Goal: Task Accomplishment & Management: Manage account settings

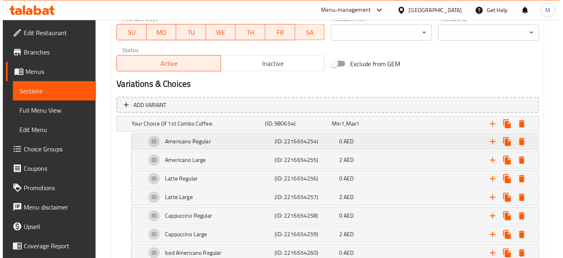
scroll to position [403, 0]
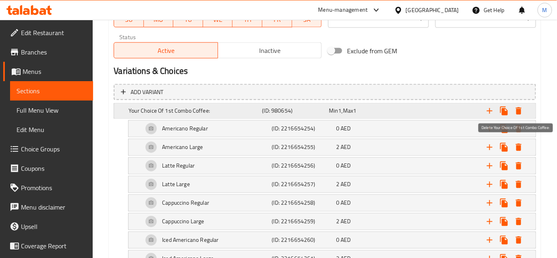
click at [520, 110] on icon "Expand" at bounding box center [519, 110] width 6 height 7
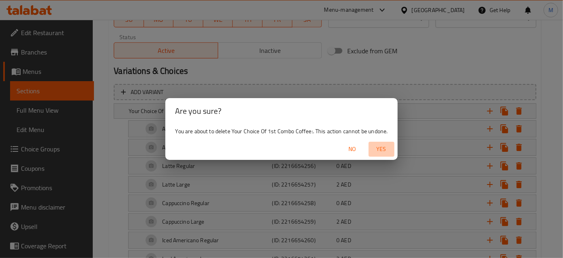
click at [383, 150] on span "Yes" at bounding box center [381, 149] width 19 height 10
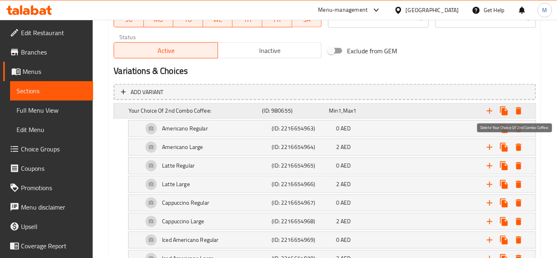
click at [516, 112] on icon "Expand" at bounding box center [519, 111] width 10 height 10
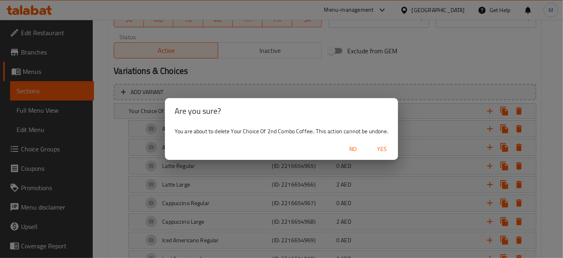
click at [390, 149] on span "Yes" at bounding box center [381, 149] width 19 height 10
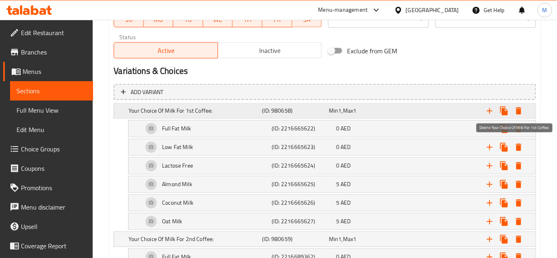
click at [518, 111] on icon "Expand" at bounding box center [519, 110] width 6 height 7
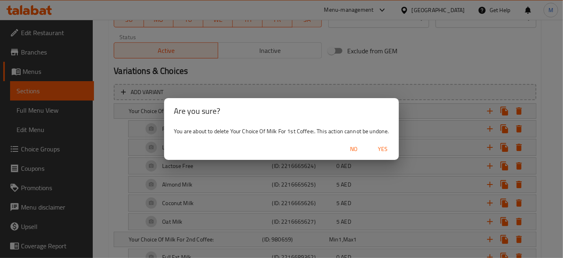
click at [390, 147] on span "Yes" at bounding box center [382, 149] width 19 height 10
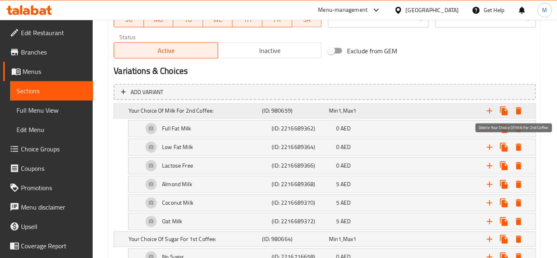
click at [519, 110] on icon "Expand" at bounding box center [519, 110] width 6 height 7
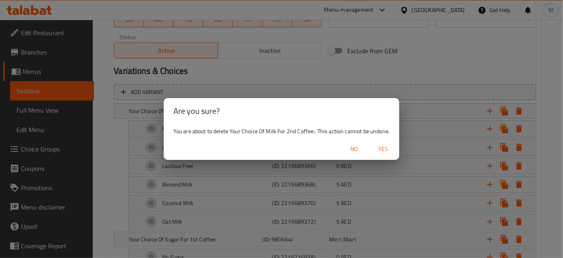
click at [386, 150] on span "Yes" at bounding box center [382, 149] width 19 height 10
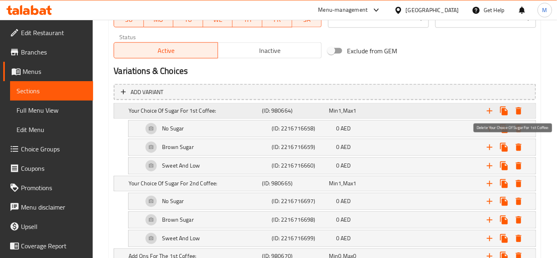
click at [520, 108] on icon "Expand" at bounding box center [519, 111] width 10 height 10
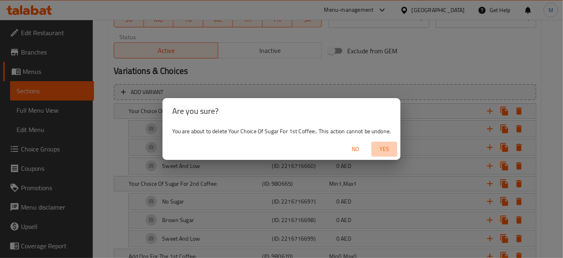
click at [385, 146] on span "Yes" at bounding box center [384, 149] width 19 height 10
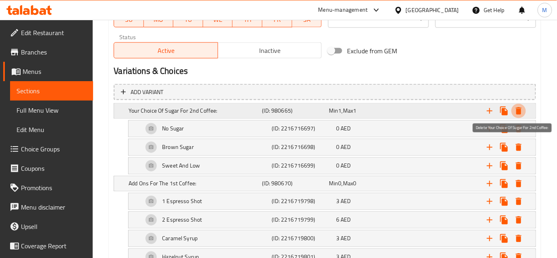
click at [519, 111] on icon "Expand" at bounding box center [519, 110] width 6 height 7
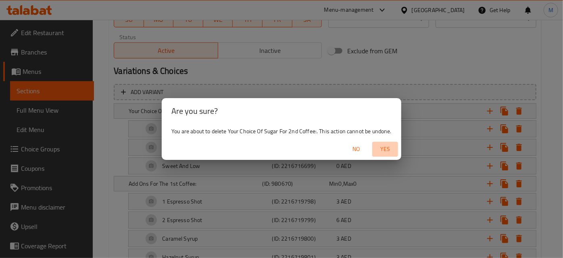
click at [381, 152] on span "Yes" at bounding box center [384, 149] width 19 height 10
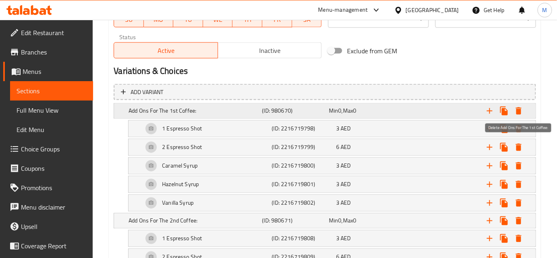
click at [519, 110] on icon "Expand" at bounding box center [519, 110] width 6 height 7
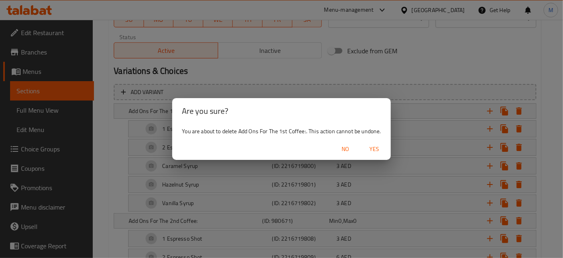
click at [375, 151] on span "Yes" at bounding box center [374, 149] width 19 height 10
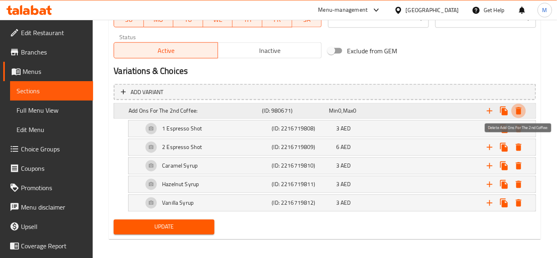
click at [518, 111] on icon "Expand" at bounding box center [519, 110] width 6 height 7
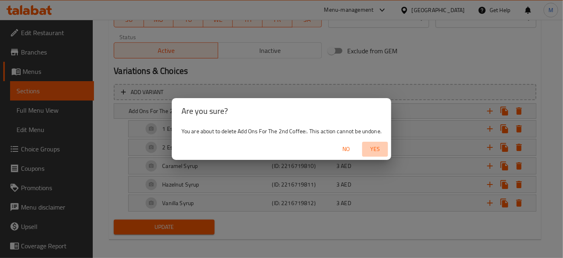
click at [373, 152] on span "Yes" at bounding box center [374, 149] width 19 height 10
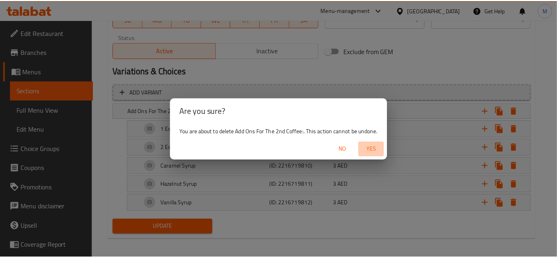
scroll to position [316, 0]
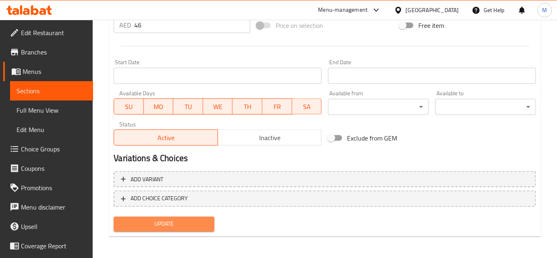
click at [166, 225] on span "Update" at bounding box center [164, 224] width 88 height 10
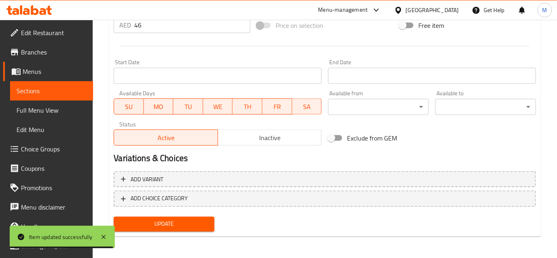
click at [203, 219] on span "Update" at bounding box center [164, 224] width 88 height 10
click at [106, 239] on icon at bounding box center [104, 237] width 10 height 10
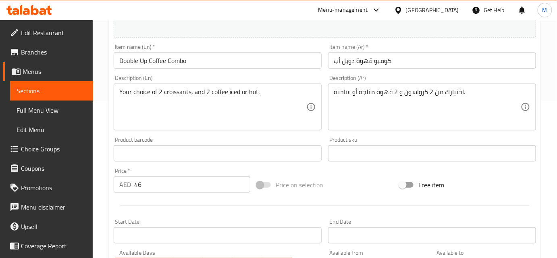
scroll to position [96, 0]
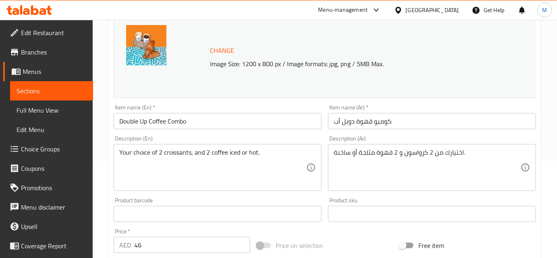
click at [163, 123] on input "Double Up Coffee Combo" at bounding box center [218, 121] width 208 height 16
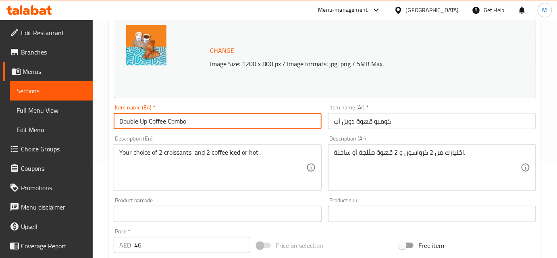
click at [163, 123] on input "Double Up Coffee Combo" at bounding box center [218, 121] width 208 height 16
type input "c"
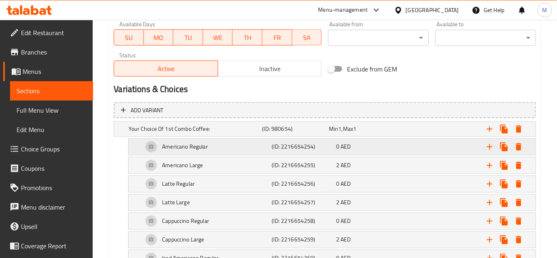
scroll to position [403, 0]
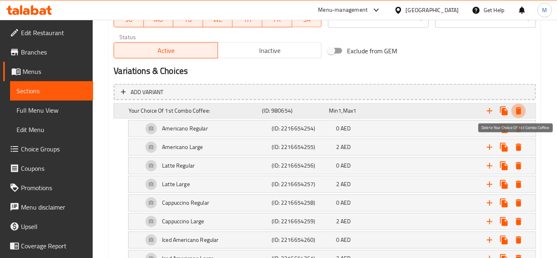
click at [516, 111] on icon "Expand" at bounding box center [519, 111] width 10 height 10
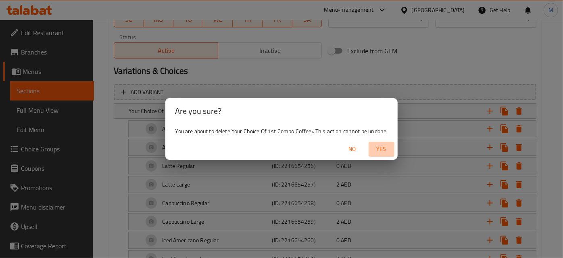
click at [386, 148] on span "Yes" at bounding box center [381, 149] width 19 height 10
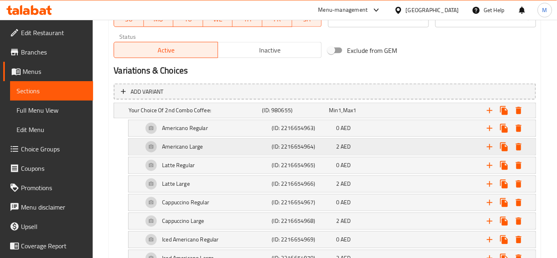
scroll to position [439, 0]
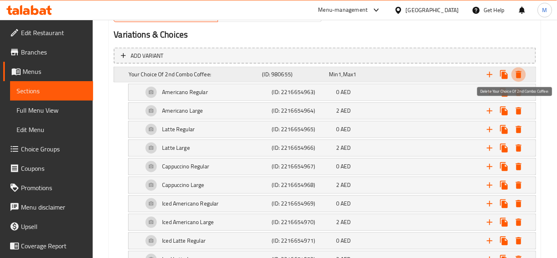
click at [519, 75] on icon "Expand" at bounding box center [519, 74] width 6 height 7
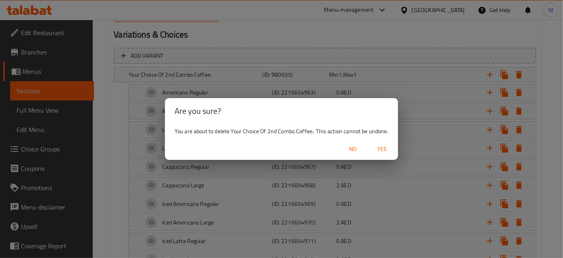
click at [381, 148] on span "Yes" at bounding box center [381, 149] width 19 height 10
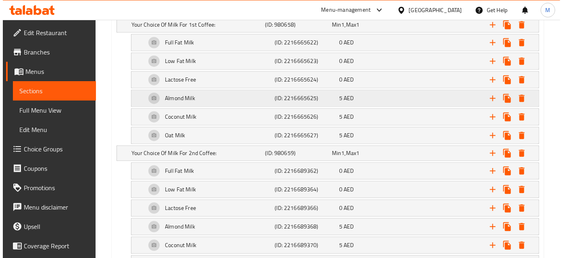
scroll to position [476, 0]
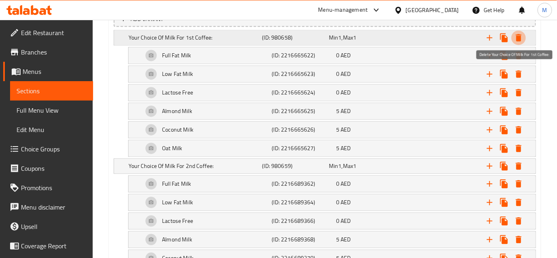
click at [516, 39] on icon "Expand" at bounding box center [519, 38] width 10 height 10
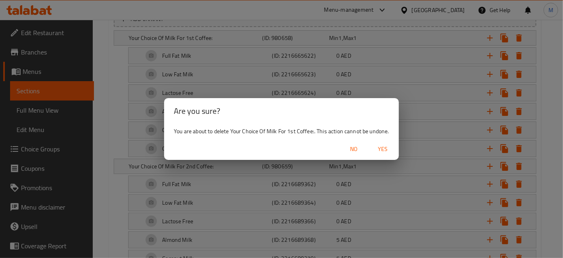
click at [384, 151] on span "Yes" at bounding box center [382, 149] width 19 height 10
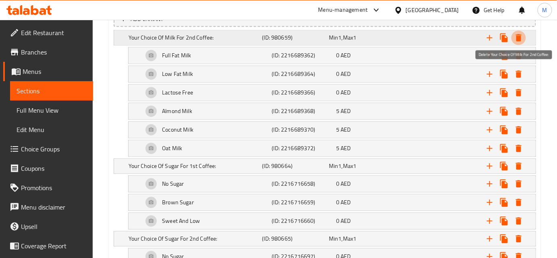
click at [521, 36] on icon "Expand" at bounding box center [519, 37] width 6 height 7
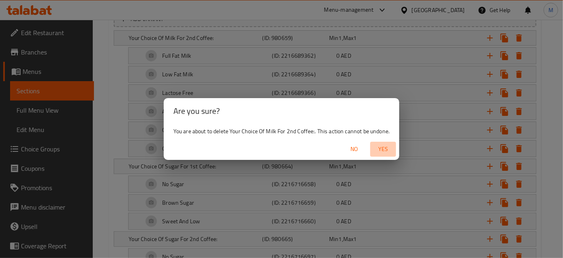
click at [377, 151] on span "Yes" at bounding box center [382, 149] width 19 height 10
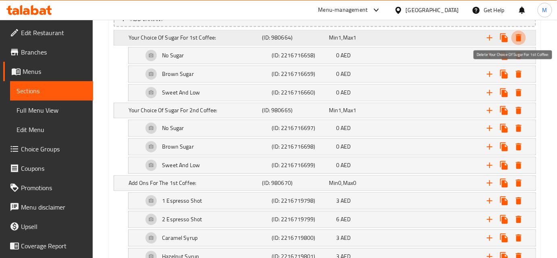
click at [519, 37] on icon "Expand" at bounding box center [519, 37] width 6 height 7
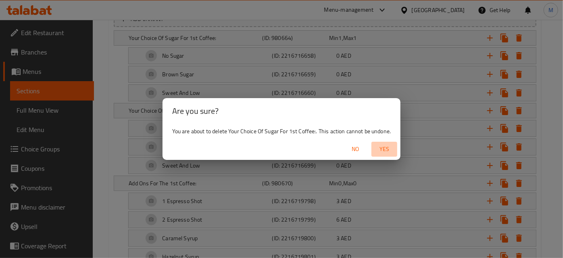
click at [383, 148] on span "Yes" at bounding box center [384, 149] width 19 height 10
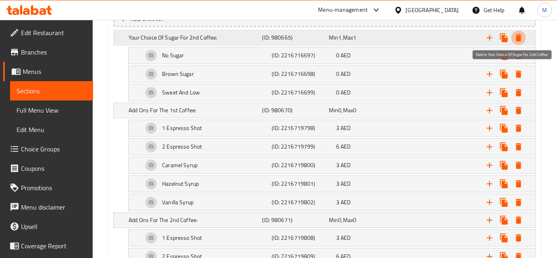
click at [518, 36] on icon "Expand" at bounding box center [519, 37] width 6 height 7
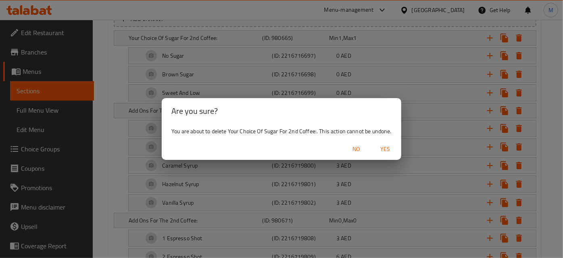
click at [390, 149] on span "Yes" at bounding box center [384, 149] width 19 height 10
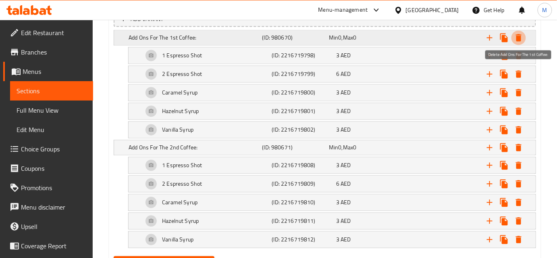
click at [516, 36] on icon "Expand" at bounding box center [519, 38] width 10 height 10
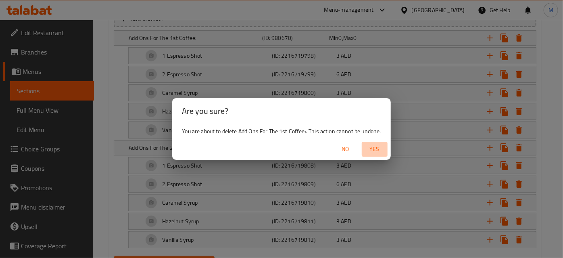
click at [370, 152] on span "Yes" at bounding box center [374, 149] width 19 height 10
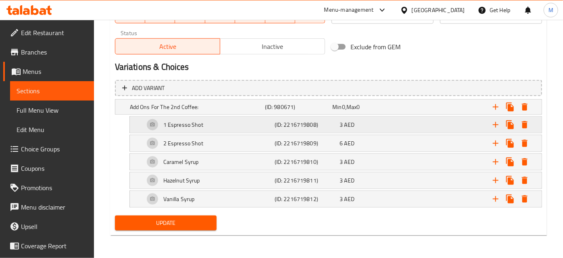
scroll to position [405, 0]
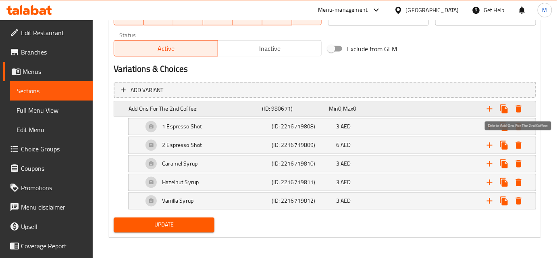
click at [521, 107] on icon "Expand" at bounding box center [519, 109] width 10 height 10
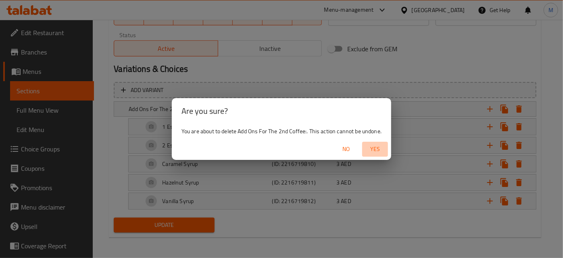
click at [375, 151] on span "Yes" at bounding box center [374, 149] width 19 height 10
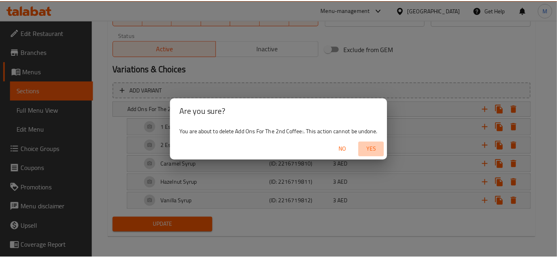
scroll to position [316, 0]
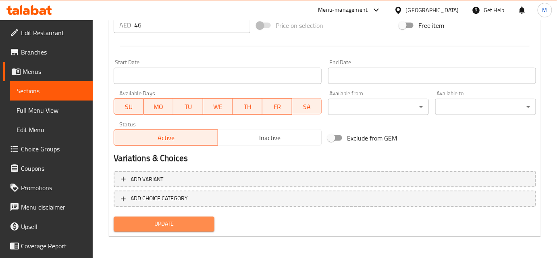
click at [157, 223] on span "Update" at bounding box center [164, 224] width 88 height 10
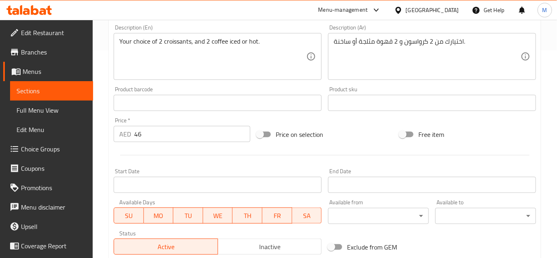
scroll to position [146, 0]
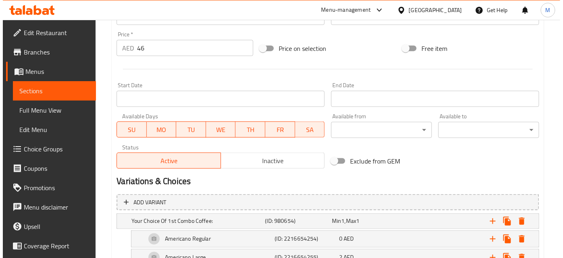
scroll to position [366, 0]
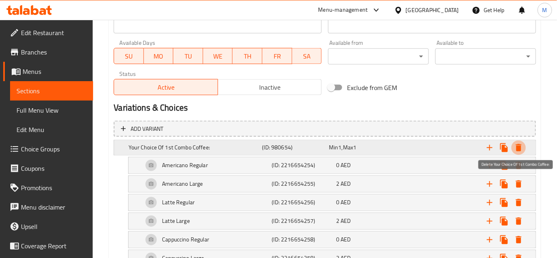
click at [517, 148] on icon "Expand" at bounding box center [519, 147] width 6 height 7
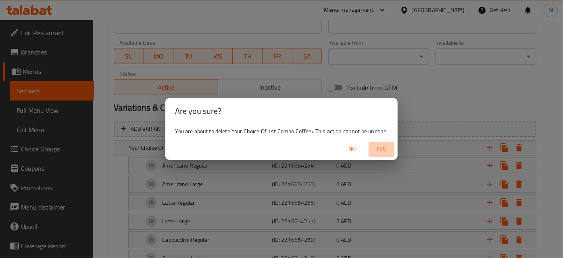
click at [384, 148] on span "Yes" at bounding box center [381, 149] width 19 height 10
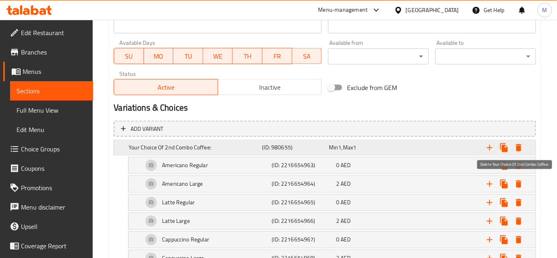
click at [519, 148] on icon "Expand" at bounding box center [519, 147] width 6 height 7
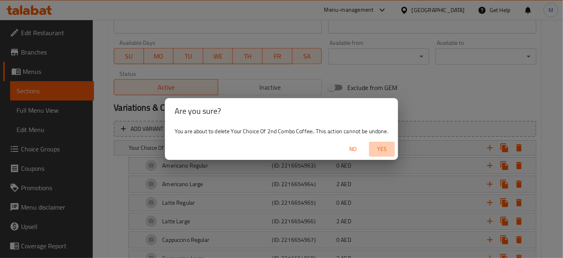
click at [379, 152] on span "Yes" at bounding box center [381, 149] width 19 height 10
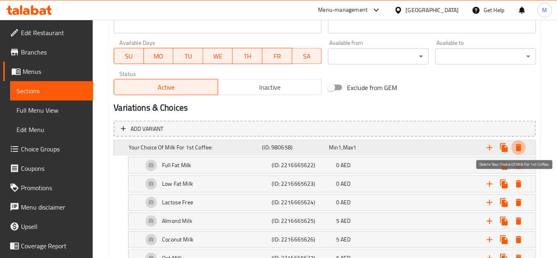
click at [514, 147] on icon "Expand" at bounding box center [519, 148] width 10 height 10
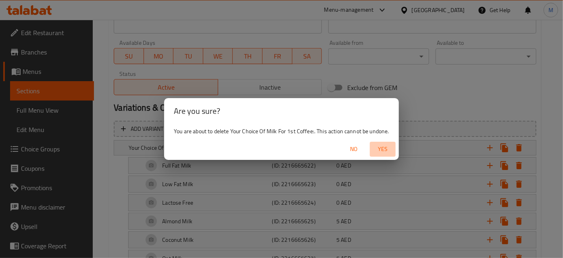
click at [381, 152] on span "Yes" at bounding box center [382, 149] width 19 height 10
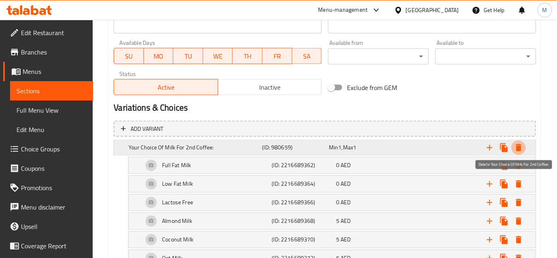
click at [518, 149] on icon "Expand" at bounding box center [519, 147] width 6 height 7
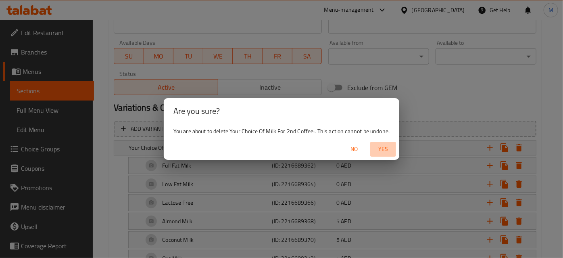
click at [386, 156] on button "Yes" at bounding box center [383, 149] width 26 height 15
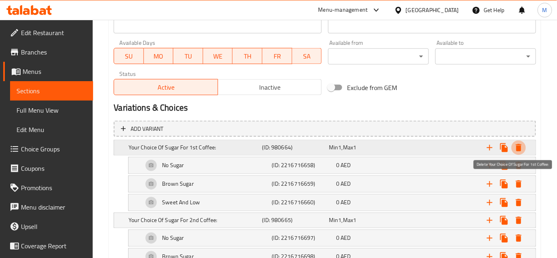
click at [516, 147] on icon "Expand" at bounding box center [519, 148] width 10 height 10
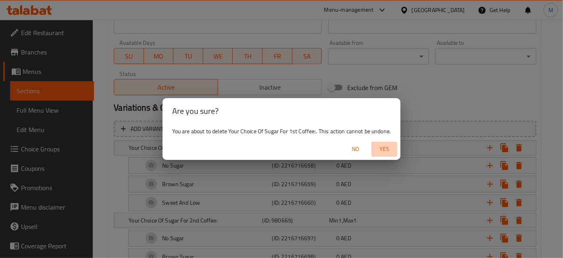
click at [390, 149] on span "Yes" at bounding box center [384, 149] width 19 height 10
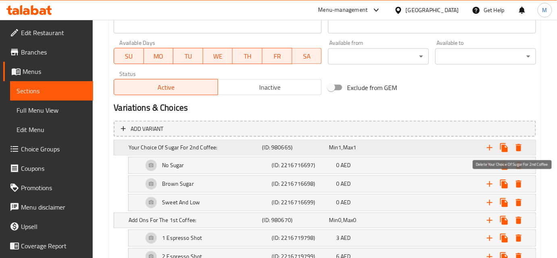
click at [520, 148] on icon "Expand" at bounding box center [519, 147] width 6 height 7
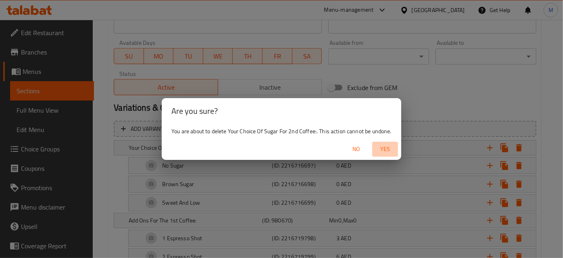
click at [385, 148] on span "Yes" at bounding box center [384, 149] width 19 height 10
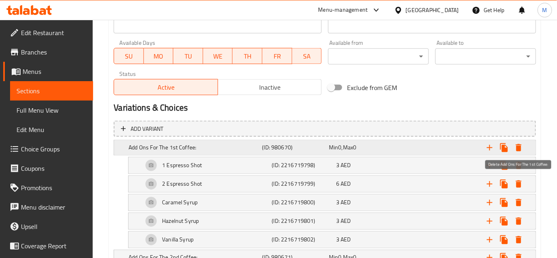
click at [523, 148] on icon "Expand" at bounding box center [519, 148] width 10 height 10
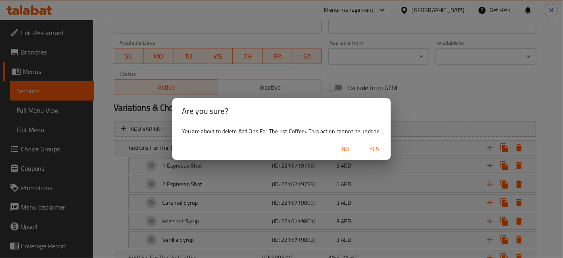
click at [378, 146] on span "Yes" at bounding box center [374, 149] width 19 height 10
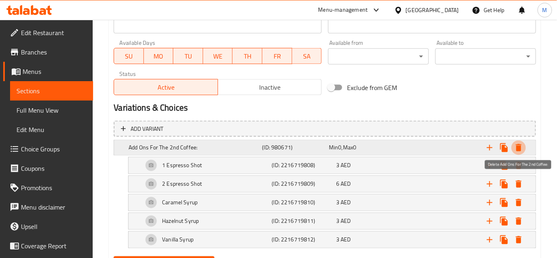
click at [521, 150] on icon "Expand" at bounding box center [519, 148] width 10 height 10
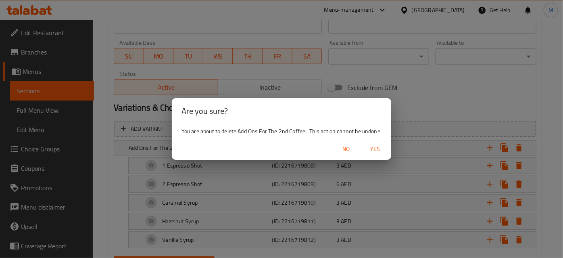
click at [378, 148] on span "Yes" at bounding box center [374, 149] width 19 height 10
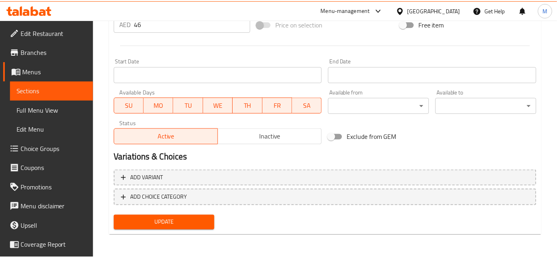
scroll to position [316, 0]
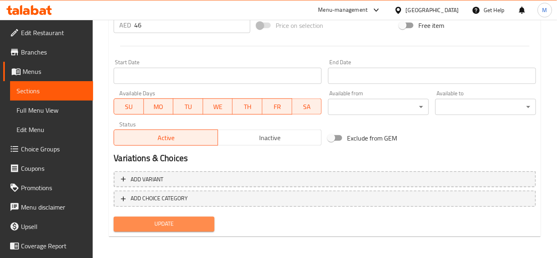
click at [198, 223] on span "Update" at bounding box center [164, 224] width 88 height 10
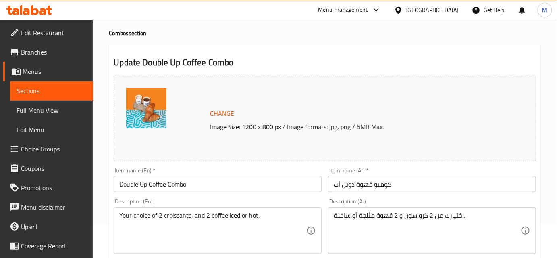
scroll to position [439, 0]
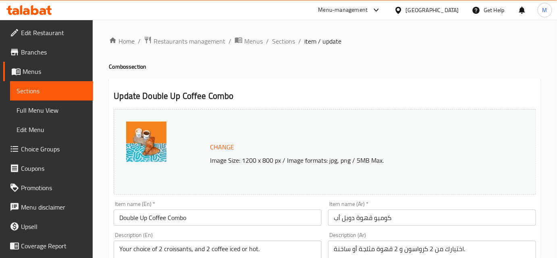
click at [165, 219] on input "Double Up Coffee Combo" at bounding box center [218, 217] width 208 height 16
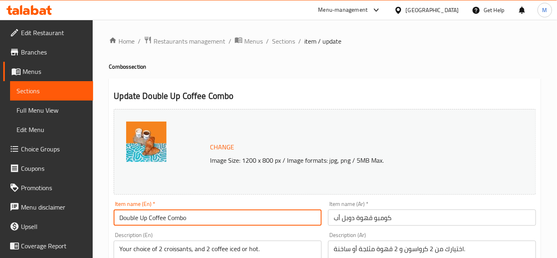
click at [165, 219] on input "Double Up Coffee Combo" at bounding box center [218, 217] width 208 height 16
click at [280, 43] on span "Sections" at bounding box center [283, 41] width 23 height 10
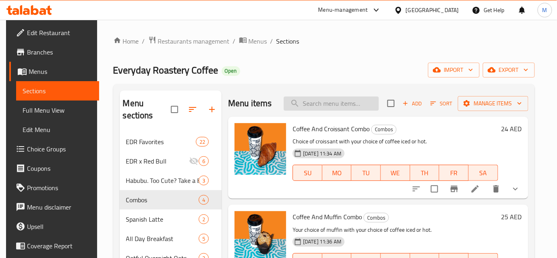
click at [330, 104] on input "search" at bounding box center [331, 103] width 95 height 14
paste input "Double Up Coffee Combo"
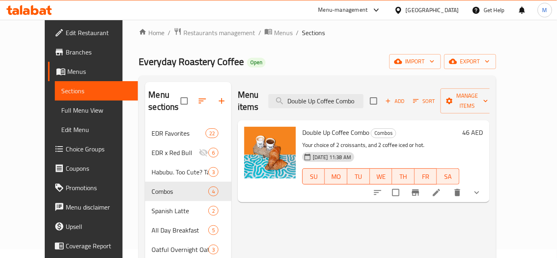
scroll to position [36, 0]
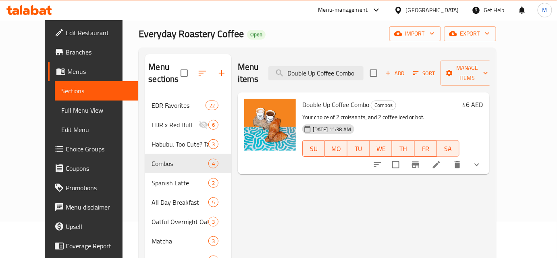
type input "Double Up Coffee Combo"
click at [441, 160] on icon at bounding box center [437, 165] width 10 height 10
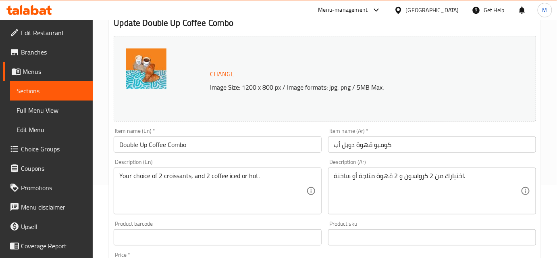
scroll to position [28, 0]
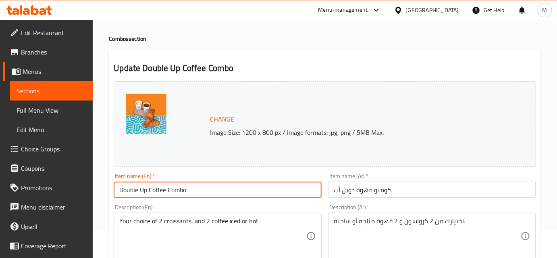
click at [146, 196] on input "Double Up Coffee Combo" at bounding box center [218, 189] width 208 height 16
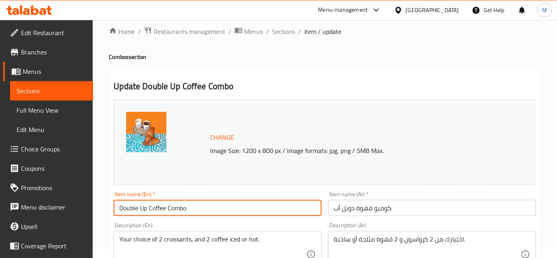
scroll to position [0, 0]
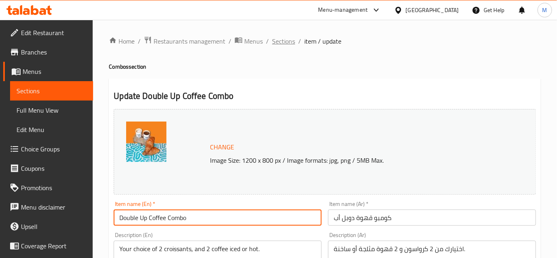
click at [290, 42] on span "Sections" at bounding box center [283, 41] width 23 height 10
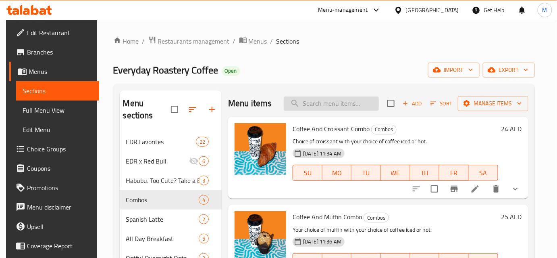
click at [312, 105] on input "search" at bounding box center [331, 103] width 95 height 14
paste input "Double Up Coffee Combo"
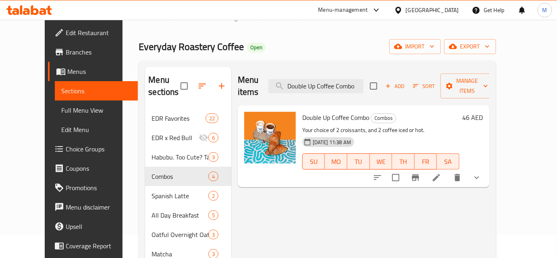
scroll to position [36, 0]
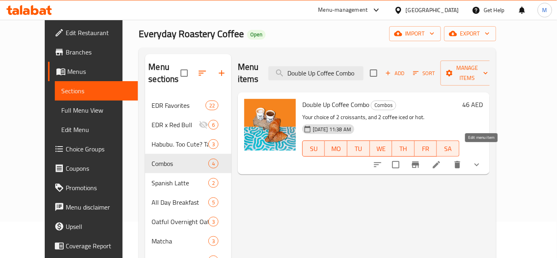
type input "Double Up Coffee Combo"
click at [440, 161] on icon at bounding box center [436, 164] width 7 height 7
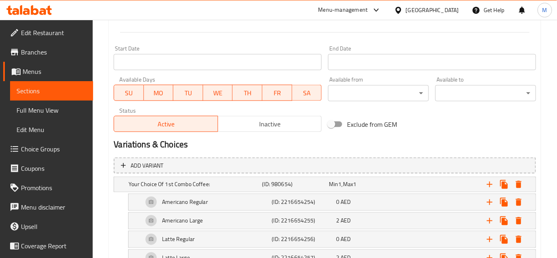
scroll to position [476, 0]
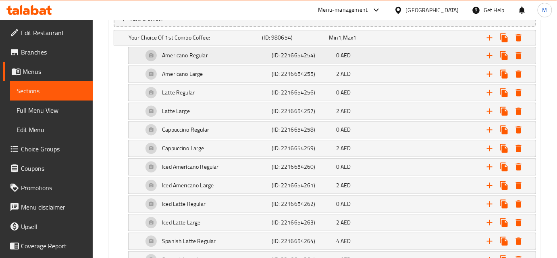
click at [211, 44] on div "Americano Regular" at bounding box center [193, 37] width 133 height 11
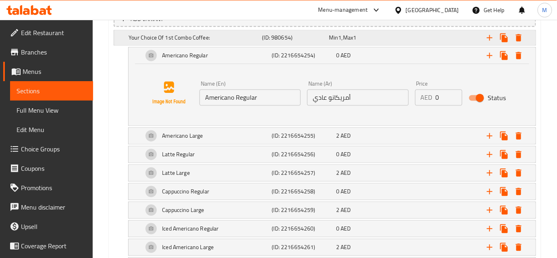
click at [212, 38] on h5 "Your Choice Of 1st Combo Coffee:" at bounding box center [194, 38] width 130 height 8
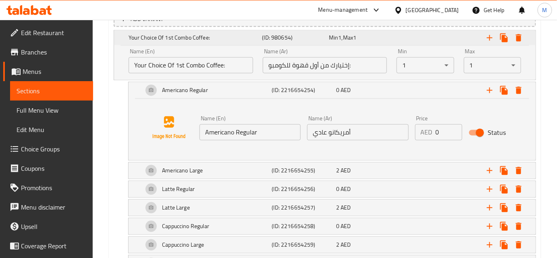
click at [212, 38] on h5 "Your Choice Of 1st Combo Coffee:" at bounding box center [194, 38] width 130 height 8
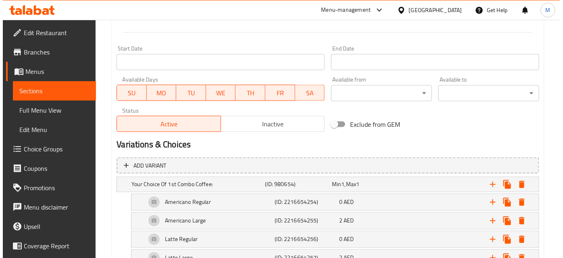
scroll to position [476, 0]
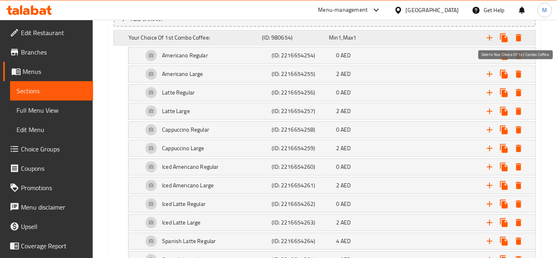
click at [522, 35] on icon "Expand" at bounding box center [519, 38] width 10 height 10
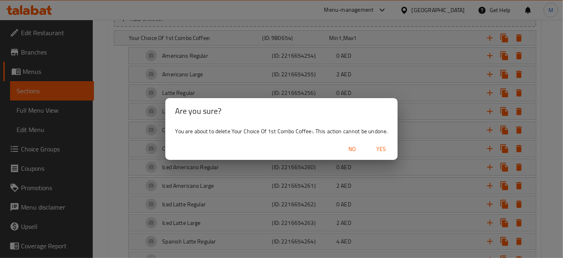
drag, startPoint x: 380, startPoint y: 144, endPoint x: 450, endPoint y: 96, distance: 84.5
click at [380, 144] on span "Yes" at bounding box center [381, 149] width 19 height 10
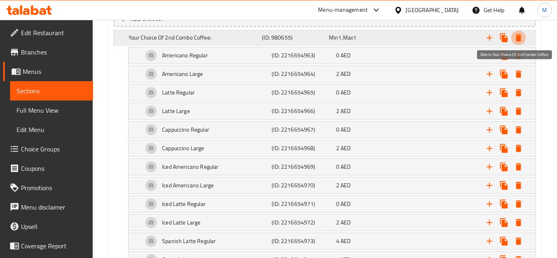
click at [521, 35] on icon "Expand" at bounding box center [519, 38] width 10 height 10
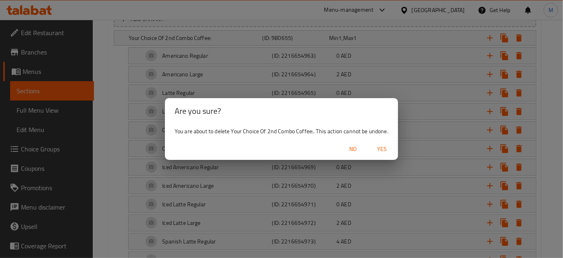
click at [384, 148] on span "Yes" at bounding box center [381, 149] width 19 height 10
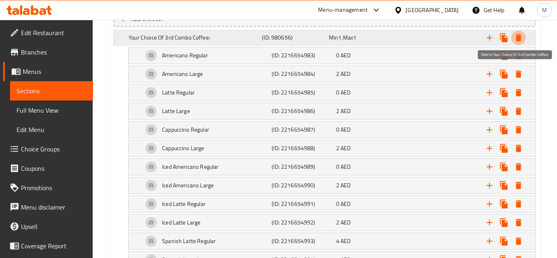
click at [518, 33] on icon "Expand" at bounding box center [519, 38] width 10 height 10
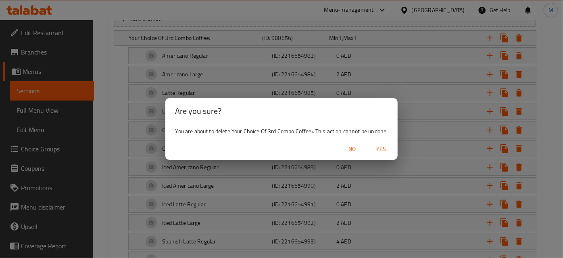
click at [387, 149] on span "Yes" at bounding box center [381, 149] width 19 height 10
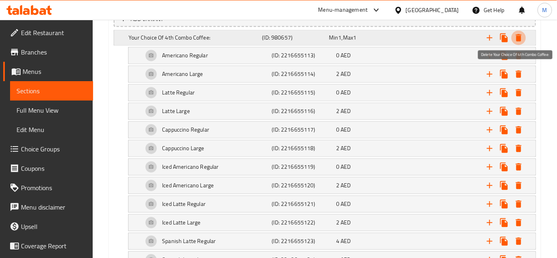
click at [516, 40] on icon "Expand" at bounding box center [519, 38] width 10 height 10
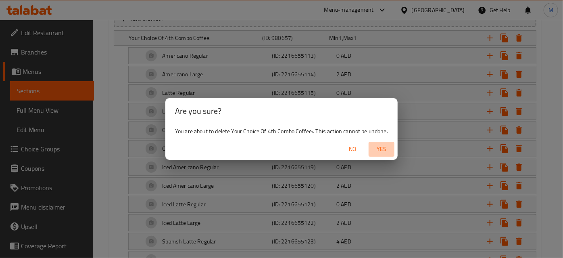
click at [382, 149] on span "Yes" at bounding box center [381, 149] width 19 height 10
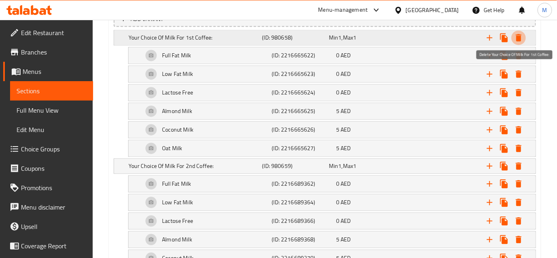
click at [517, 35] on icon "Expand" at bounding box center [519, 38] width 10 height 10
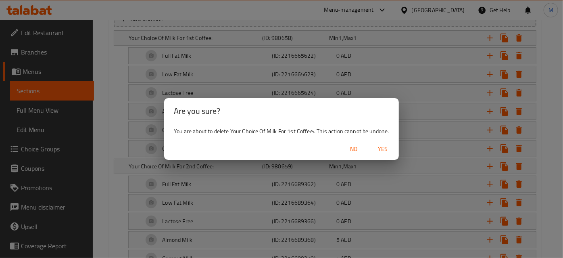
drag, startPoint x: 389, startPoint y: 143, endPoint x: 394, endPoint y: 150, distance: 8.7
click at [388, 145] on button "Yes" at bounding box center [383, 149] width 26 height 15
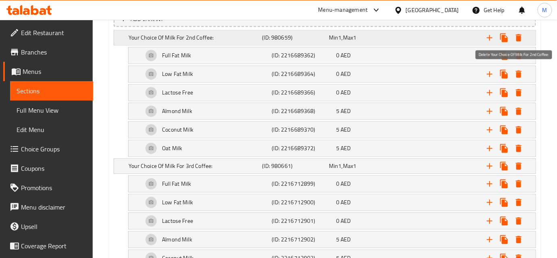
click at [518, 38] on icon "Expand" at bounding box center [519, 37] width 6 height 7
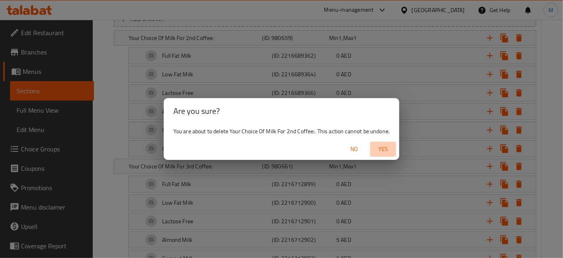
click at [390, 148] on span "Yes" at bounding box center [382, 149] width 19 height 10
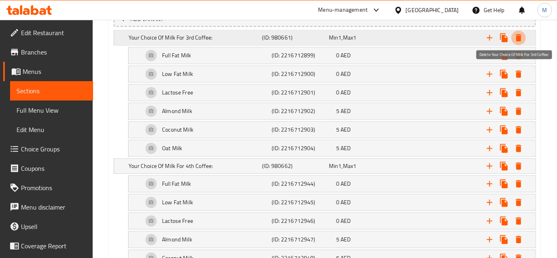
click at [516, 38] on icon "Expand" at bounding box center [519, 38] width 10 height 10
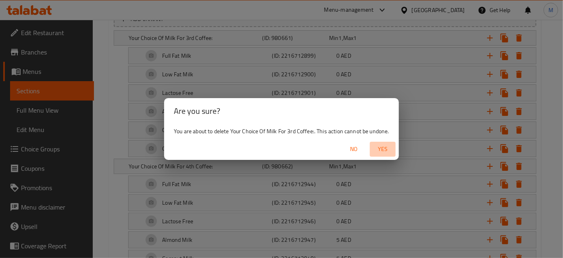
click at [390, 152] on span "Yes" at bounding box center [382, 149] width 19 height 10
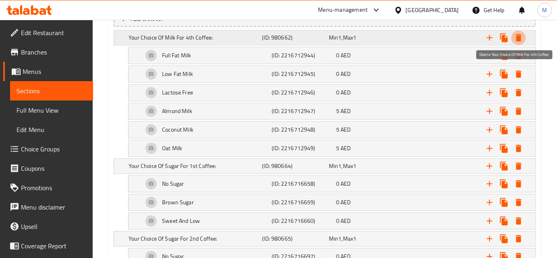
click at [519, 35] on icon "Expand" at bounding box center [519, 37] width 6 height 7
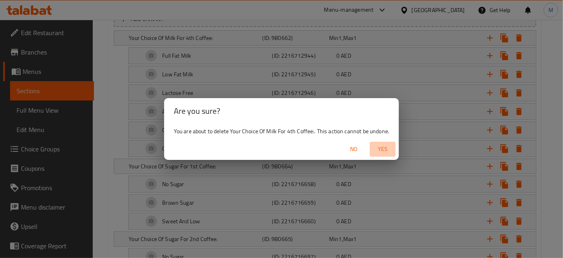
click at [390, 150] on span "Yes" at bounding box center [382, 149] width 19 height 10
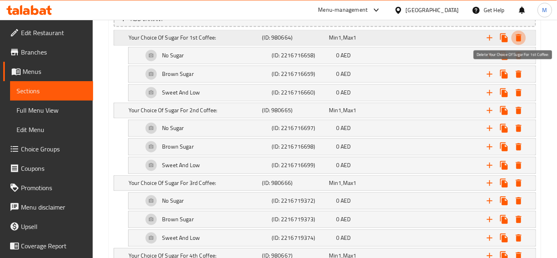
click at [518, 38] on icon "Expand" at bounding box center [519, 37] width 6 height 7
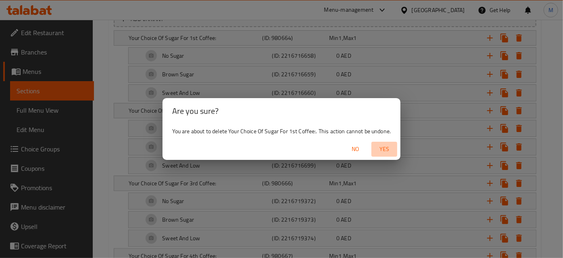
click at [387, 150] on span "Yes" at bounding box center [384, 149] width 19 height 10
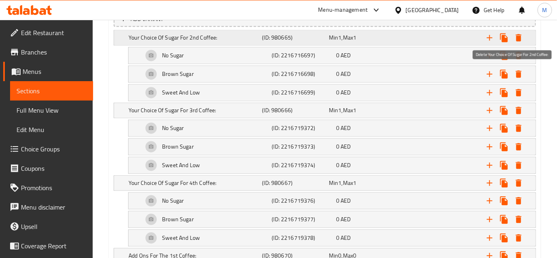
click at [522, 36] on icon "Expand" at bounding box center [519, 38] width 10 height 10
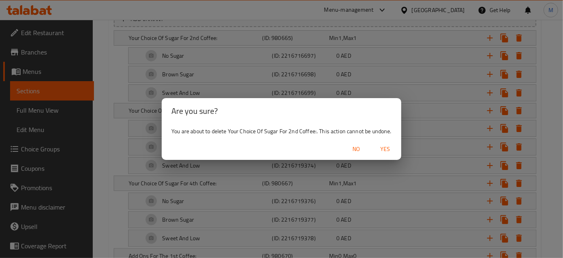
click at [392, 144] on span "Yes" at bounding box center [384, 149] width 19 height 10
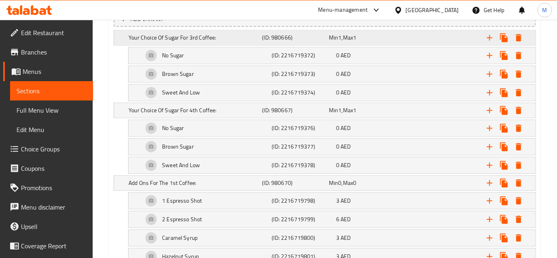
click at [520, 38] on icon "Expand" at bounding box center [519, 37] width 6 height 7
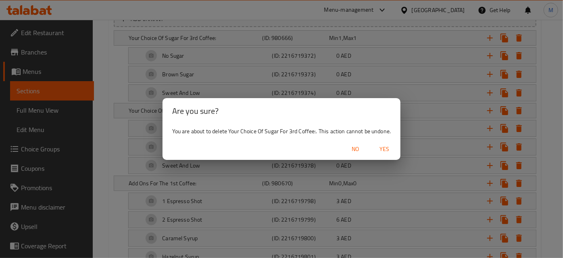
click at [390, 150] on span "Yes" at bounding box center [384, 149] width 19 height 10
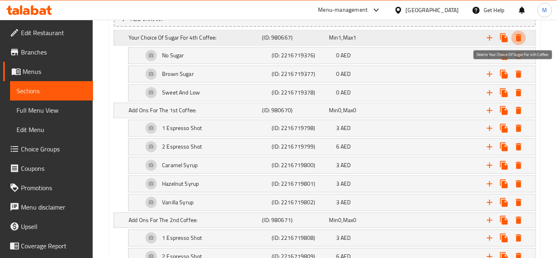
click at [518, 34] on icon "Expand" at bounding box center [519, 37] width 6 height 7
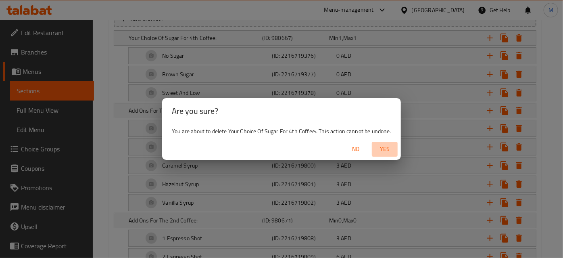
click at [386, 151] on span "Yes" at bounding box center [384, 149] width 19 height 10
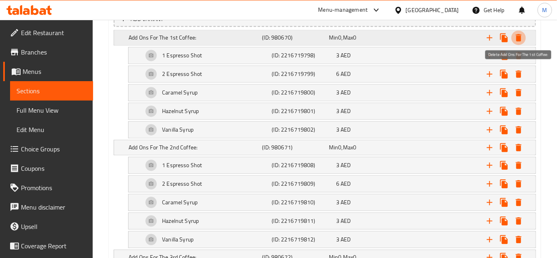
click at [522, 35] on icon "Expand" at bounding box center [519, 38] width 10 height 10
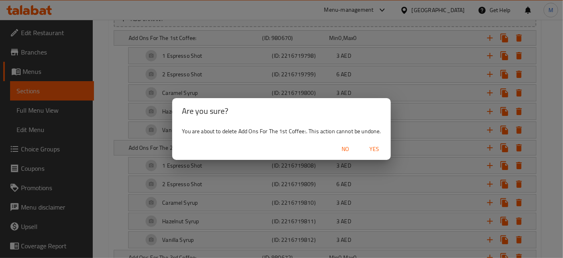
click at [381, 150] on span "Yes" at bounding box center [374, 149] width 19 height 10
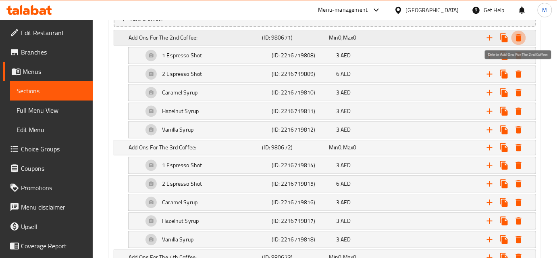
click at [516, 35] on icon "Expand" at bounding box center [519, 38] width 10 height 10
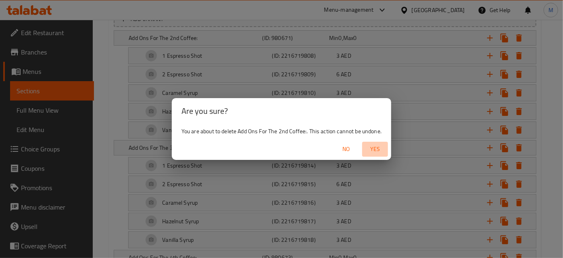
click at [381, 150] on span "Yes" at bounding box center [374, 149] width 19 height 10
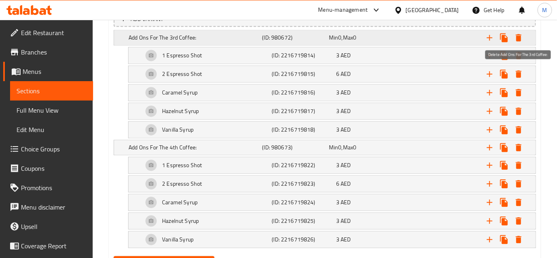
click at [517, 38] on icon "Expand" at bounding box center [519, 37] width 6 height 7
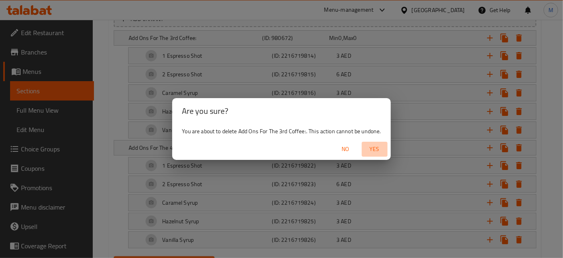
click at [370, 156] on button "Yes" at bounding box center [375, 149] width 26 height 15
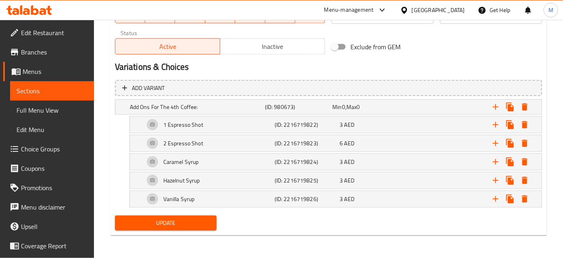
scroll to position [405, 0]
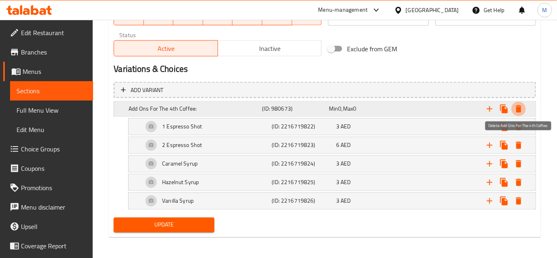
click at [518, 110] on icon "Expand" at bounding box center [519, 108] width 6 height 7
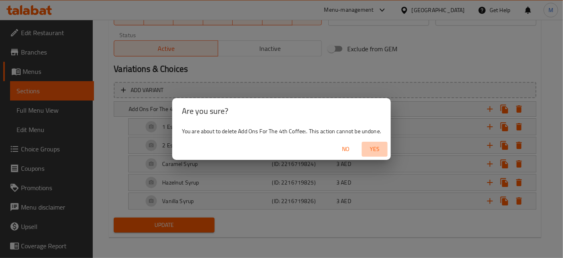
click at [377, 152] on span "Yes" at bounding box center [374, 149] width 19 height 10
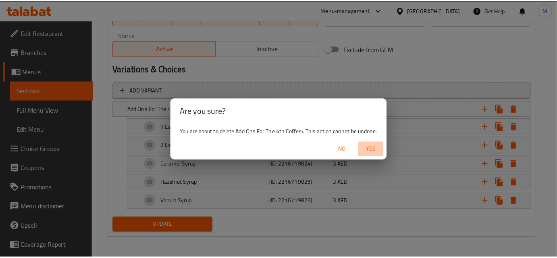
scroll to position [316, 0]
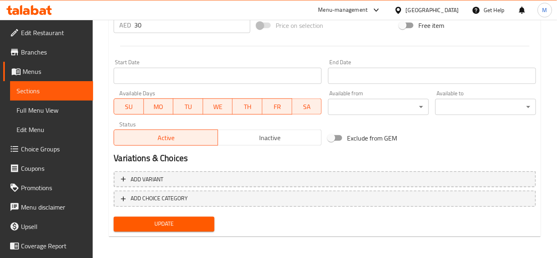
click at [187, 221] on span "Update" at bounding box center [164, 224] width 88 height 10
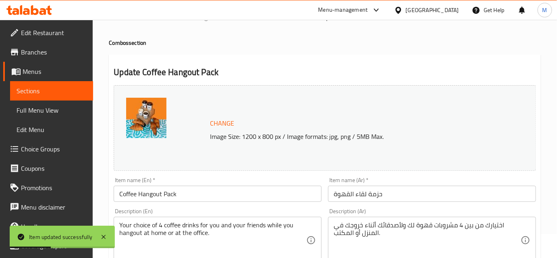
scroll to position [23, 0]
click at [146, 196] on input "Coffee Hangout Pack" at bounding box center [218, 194] width 208 height 16
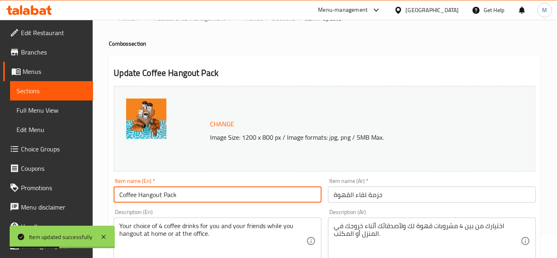
click at [146, 196] on input "Coffee Hangout Pack" at bounding box center [218, 194] width 208 height 16
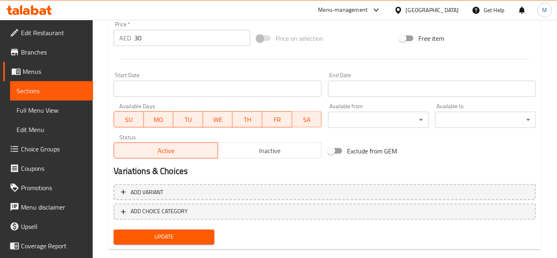
scroll to position [316, 0]
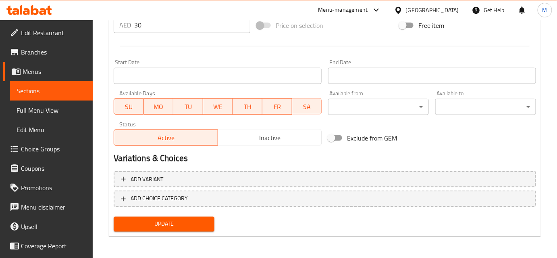
click at [164, 231] on div "Update" at bounding box center [163, 223] width 107 height 21
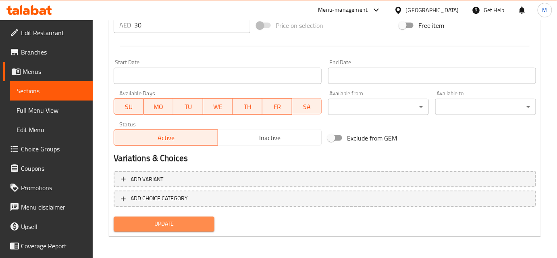
click at [167, 223] on span "Update" at bounding box center [164, 224] width 88 height 10
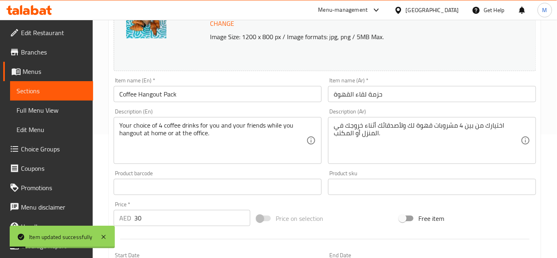
scroll to position [96, 0]
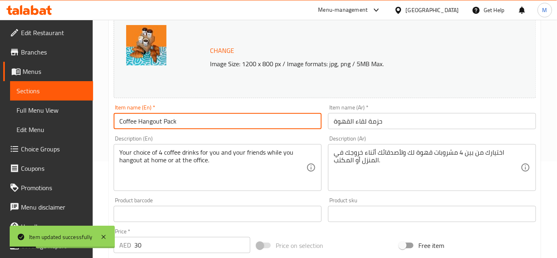
click at [154, 123] on input "Coffee Hangout Pack" at bounding box center [218, 121] width 208 height 16
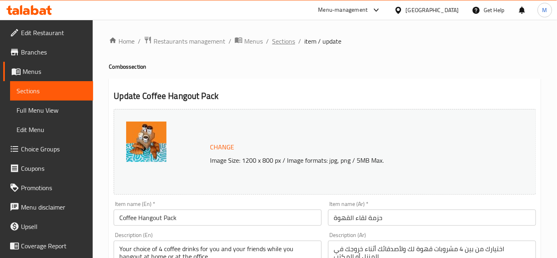
click at [280, 44] on span "Sections" at bounding box center [283, 41] width 23 height 10
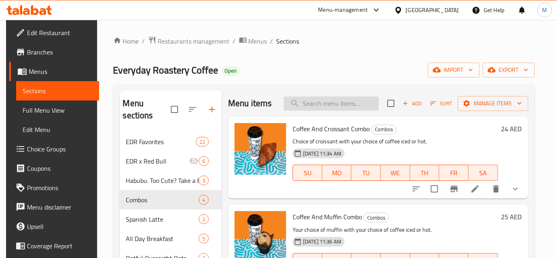
click at [314, 103] on input "search" at bounding box center [331, 103] width 95 height 14
paste input "Coffee Hangout Pack"
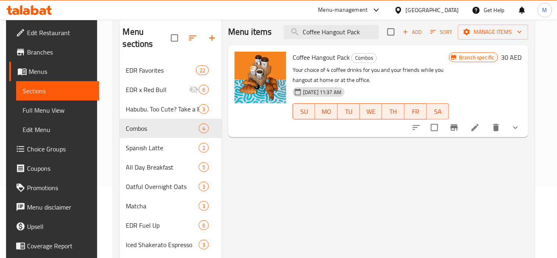
scroll to position [73, 0]
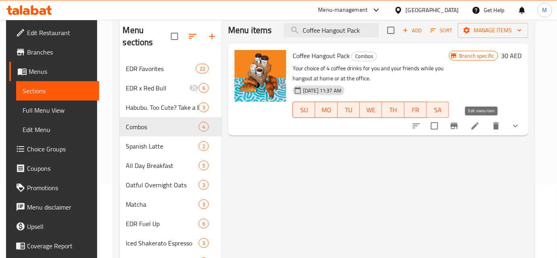
type input "Coffee Hangout Pack"
click at [480, 129] on icon at bounding box center [476, 126] width 10 height 10
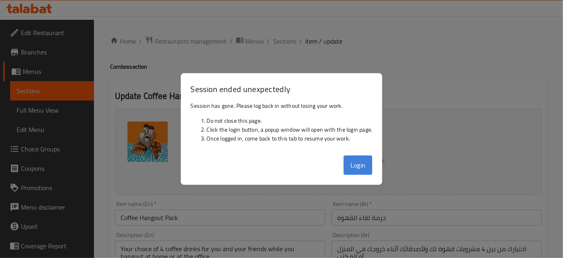
click at [354, 167] on button "Login" at bounding box center [358, 164] width 29 height 19
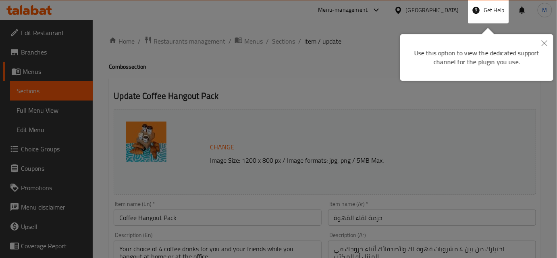
click at [543, 42] on icon "Close" at bounding box center [545, 43] width 6 height 6
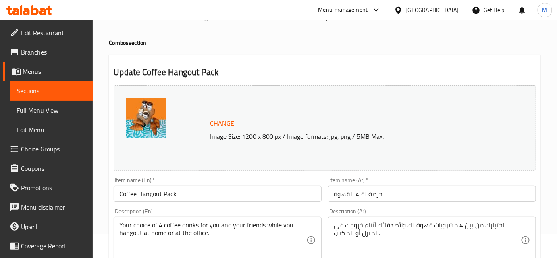
scroll to position [36, 0]
